Goal: Task Accomplishment & Management: Manage account settings

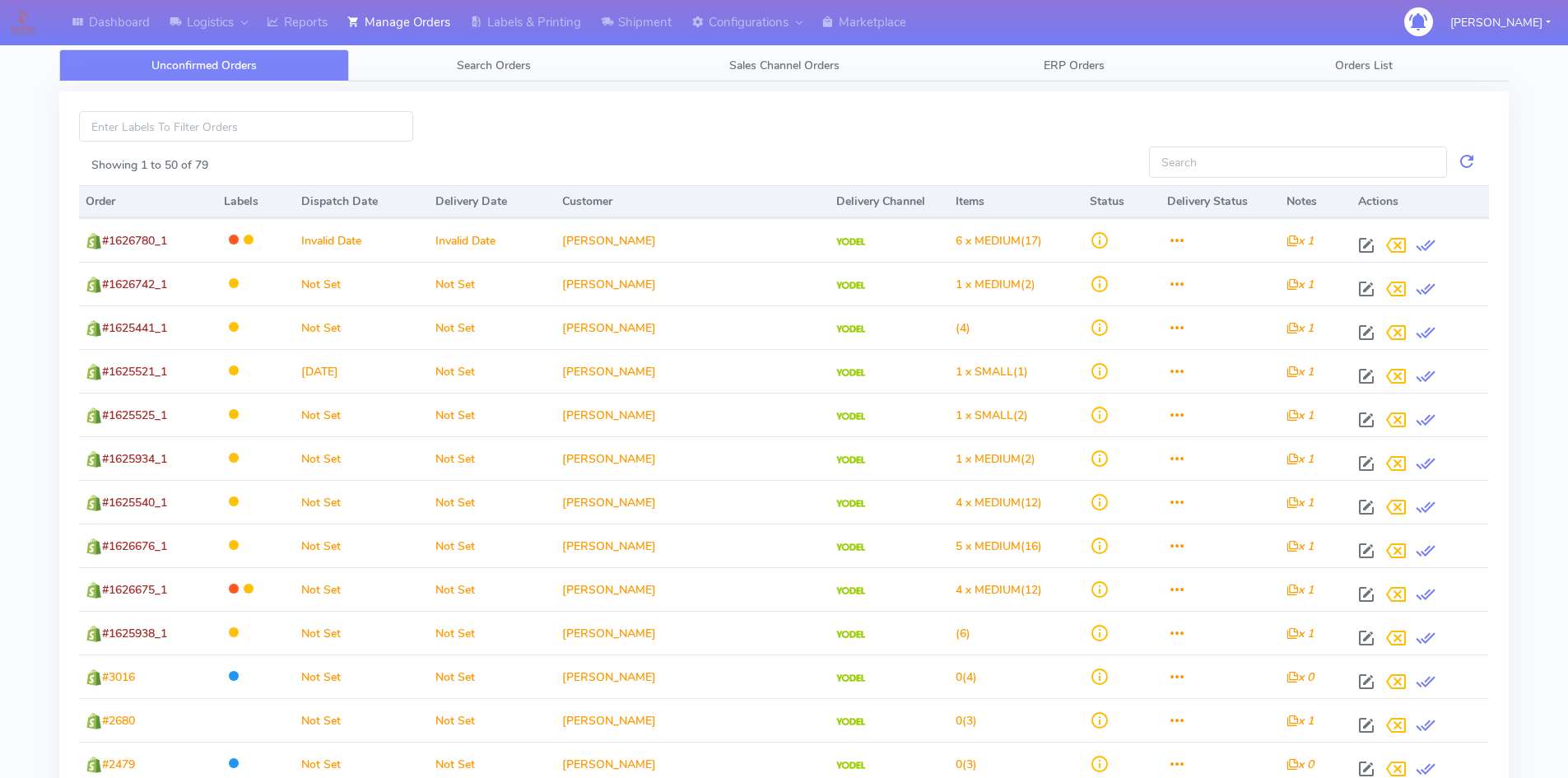
click at [1514, 36] on button "[PERSON_NAME]" at bounding box center [1500, 22] width 125 height 33
click at [1499, 50] on link "Log Out" at bounding box center [1475, 57] width 130 height 27
